Goal: Information Seeking & Learning: Learn about a topic

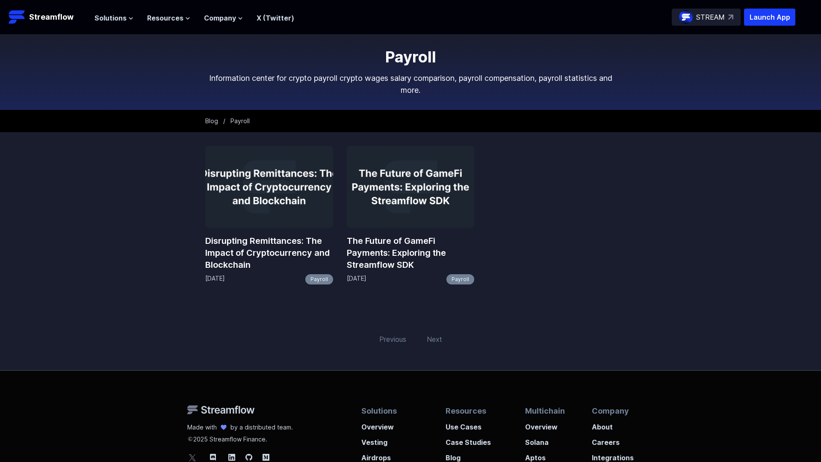
scroll to position [155, 0]
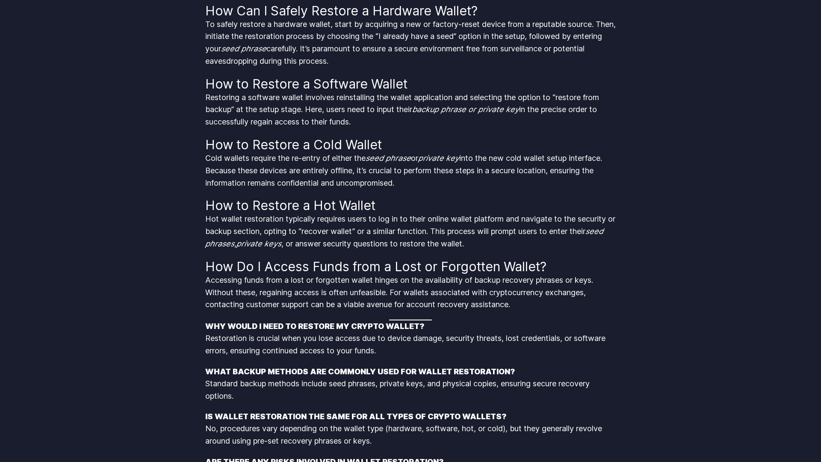
scroll to position [1217, 0]
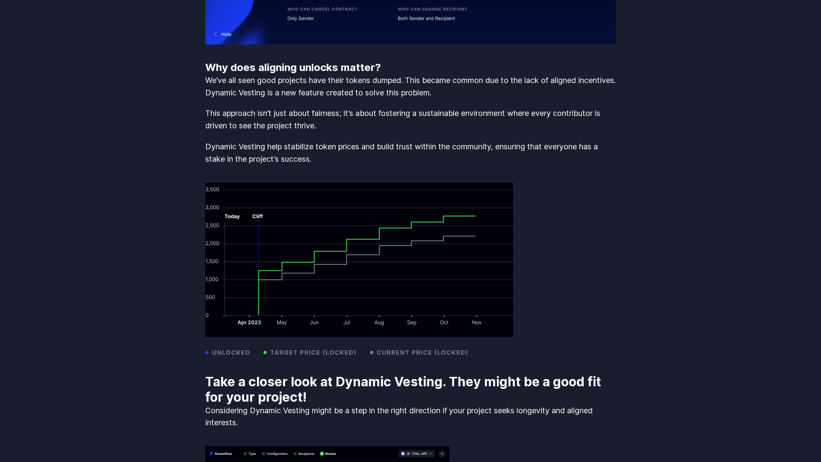
scroll to position [1776, 0]
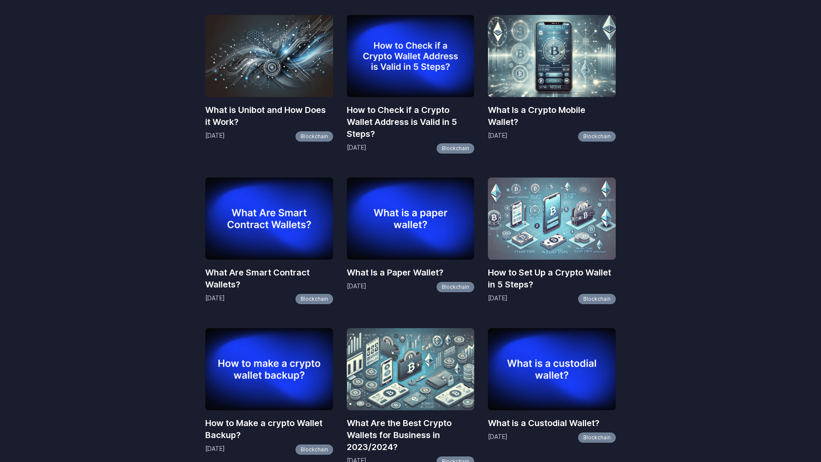
scroll to position [781, 0]
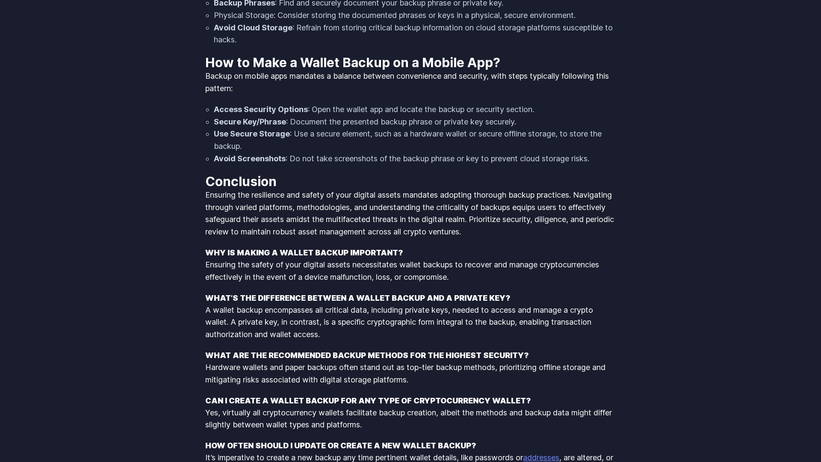
scroll to position [1647, 0]
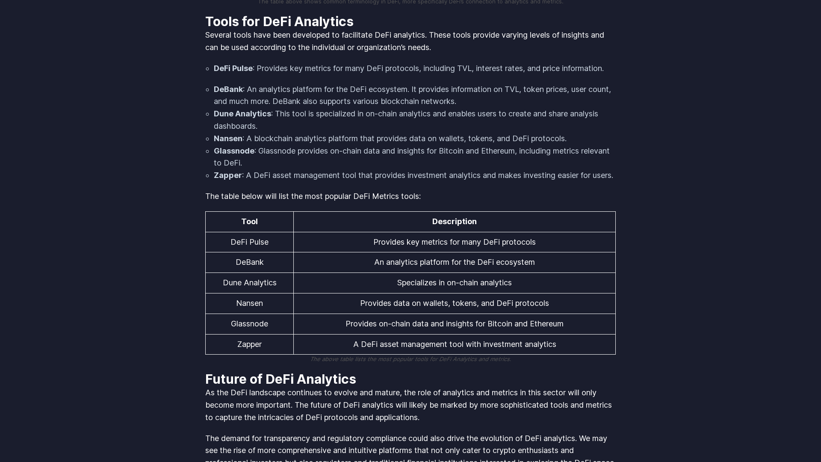
scroll to position [1765, 0]
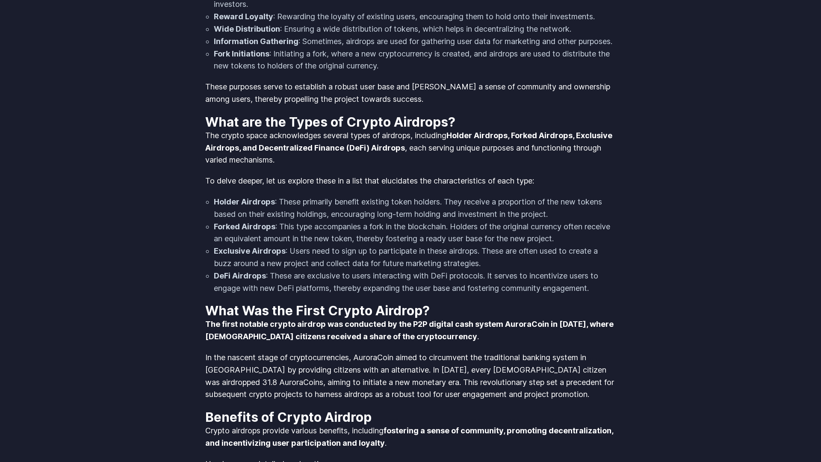
scroll to position [1332, 0]
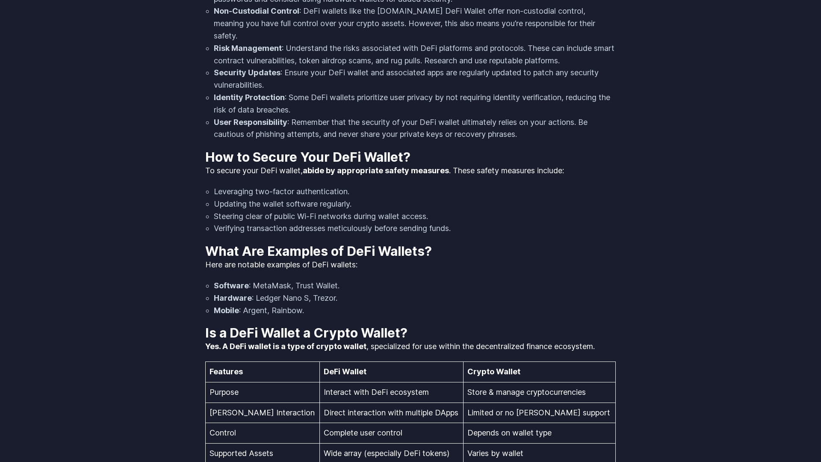
scroll to position [1776, 0]
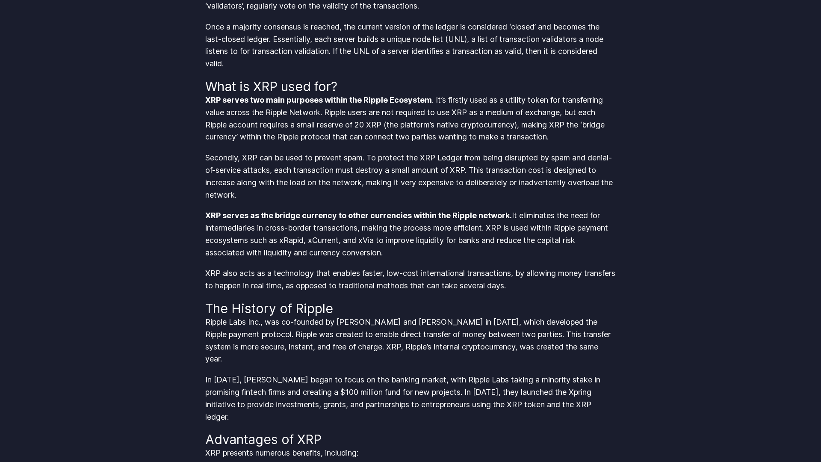
scroll to position [1776, 0]
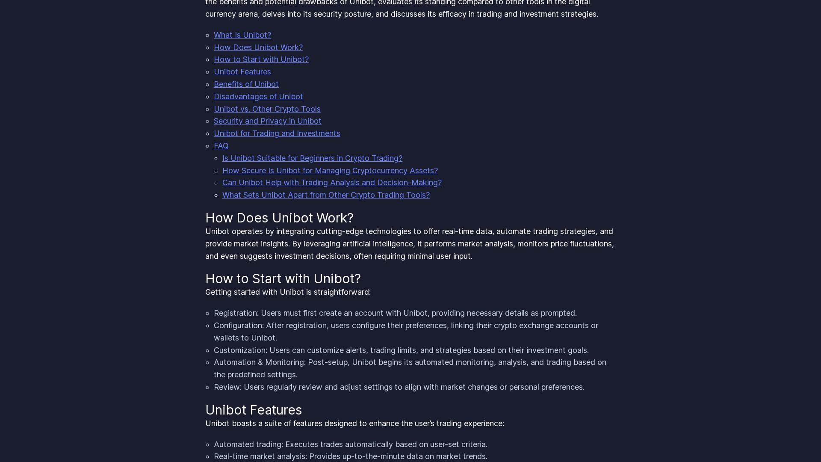
scroll to position [888, 0]
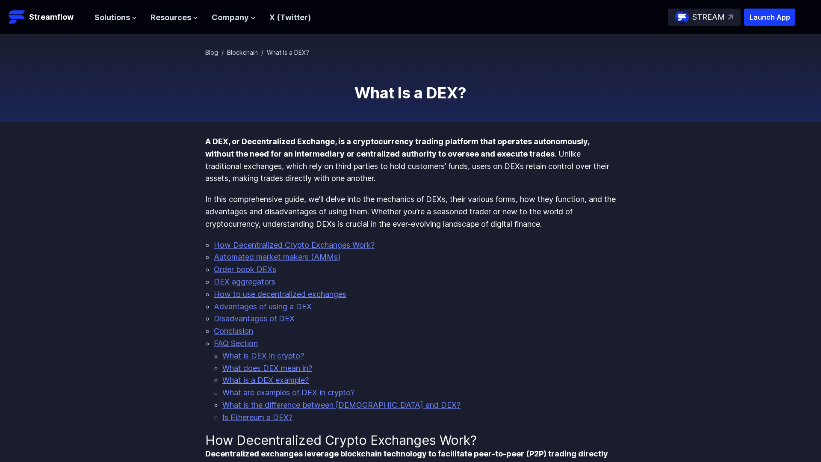
scroll to position [444, 0]
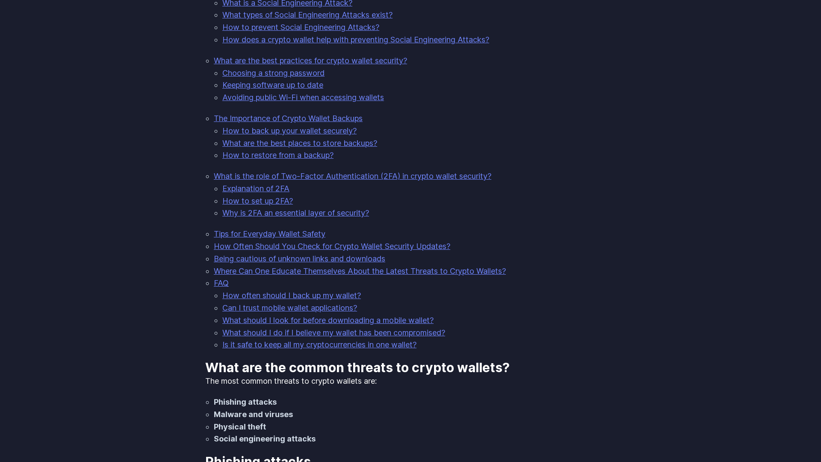
scroll to position [888, 0]
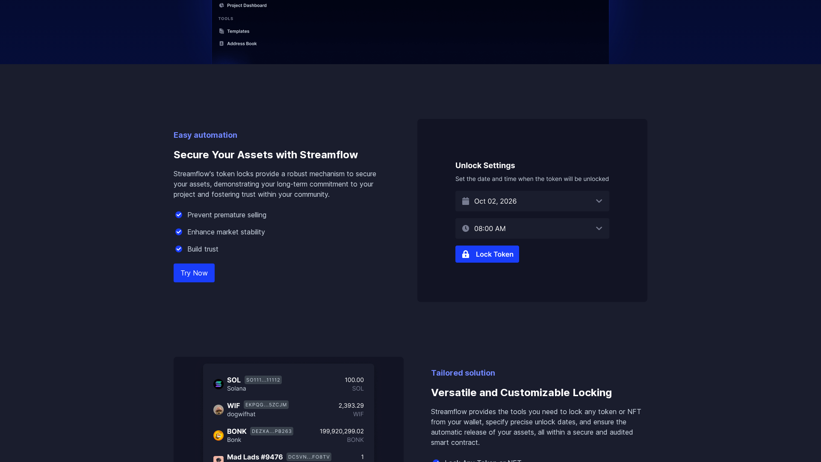
scroll to position [888, 0]
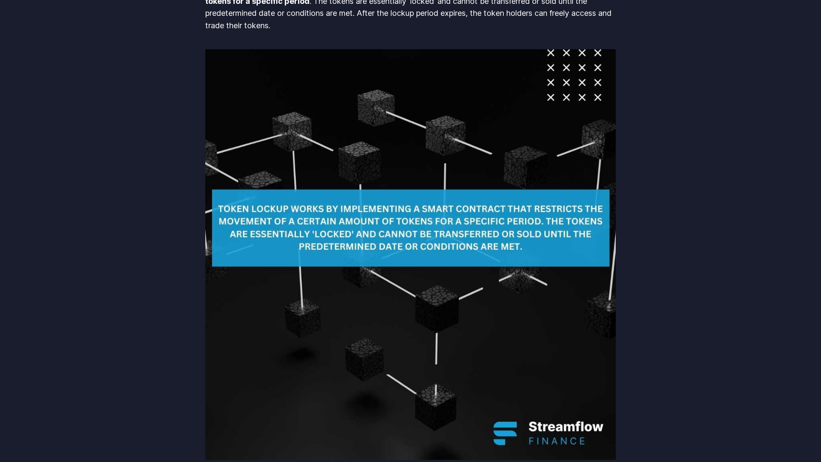
scroll to position [888, 0]
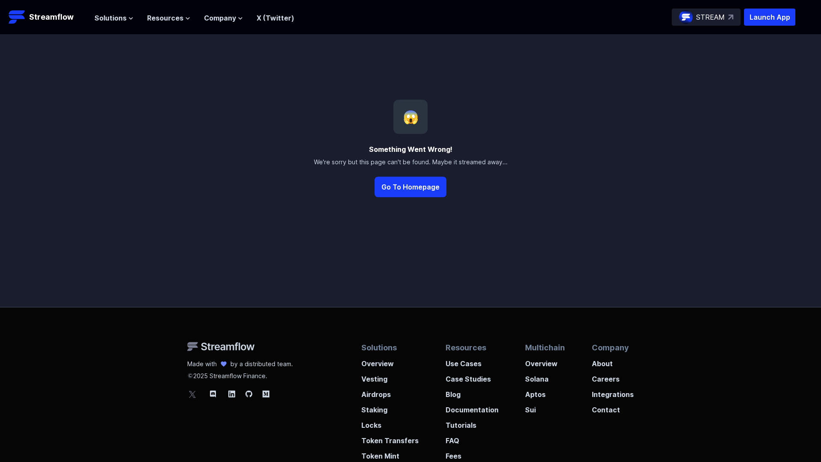
scroll to position [92, 0]
